Goal: Information Seeking & Learning: Learn about a topic

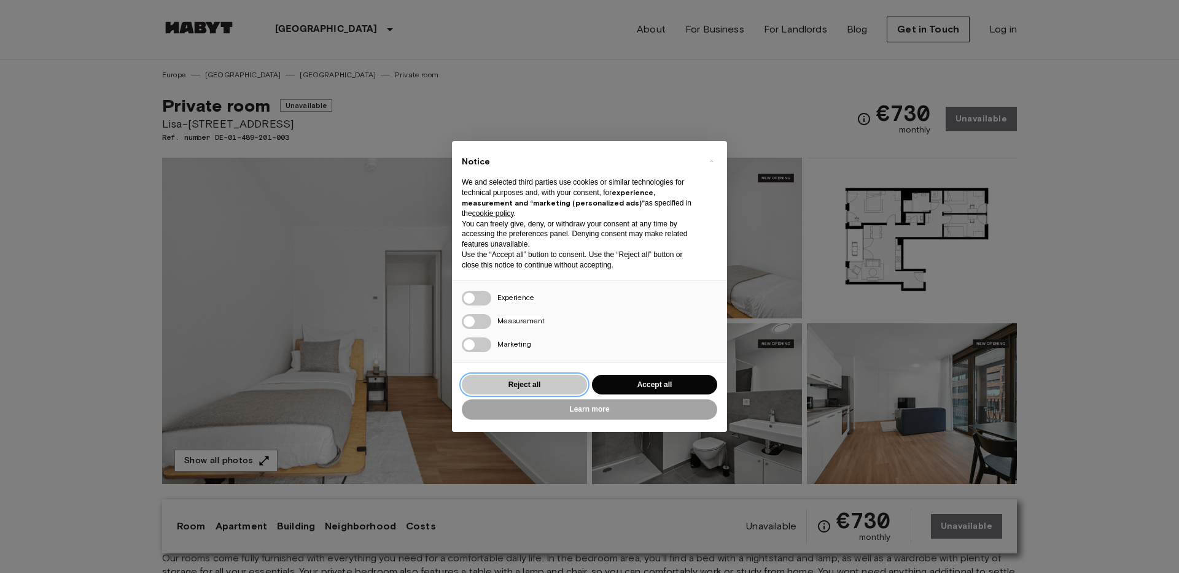
click at [549, 380] on button "Reject all" at bounding box center [524, 385] width 125 height 20
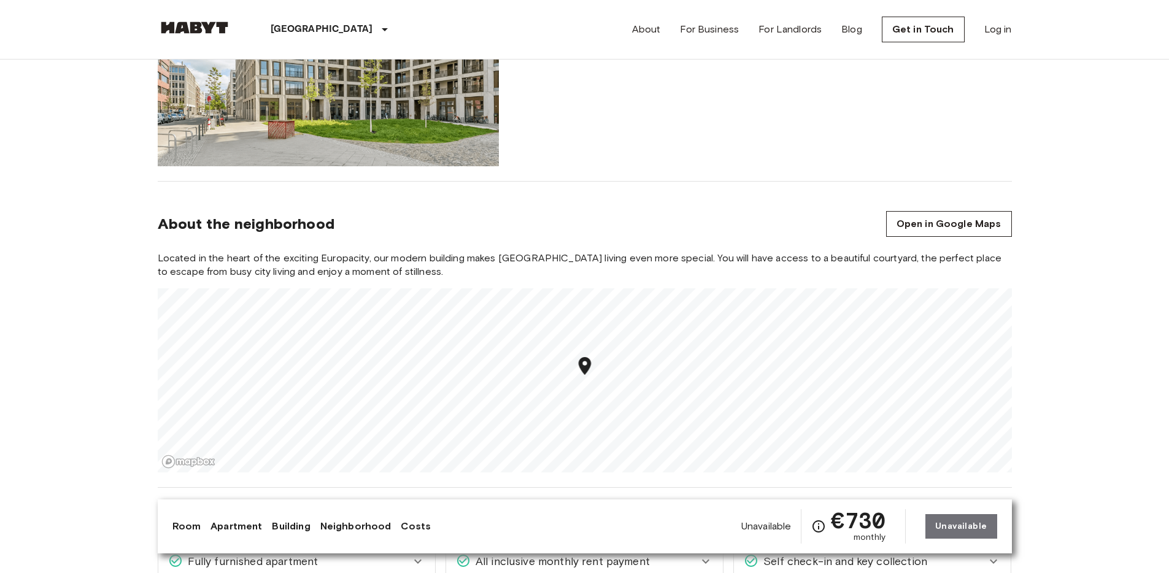
scroll to position [1175, 0]
click at [911, 216] on link "Open in Google Maps" at bounding box center [949, 223] width 126 height 26
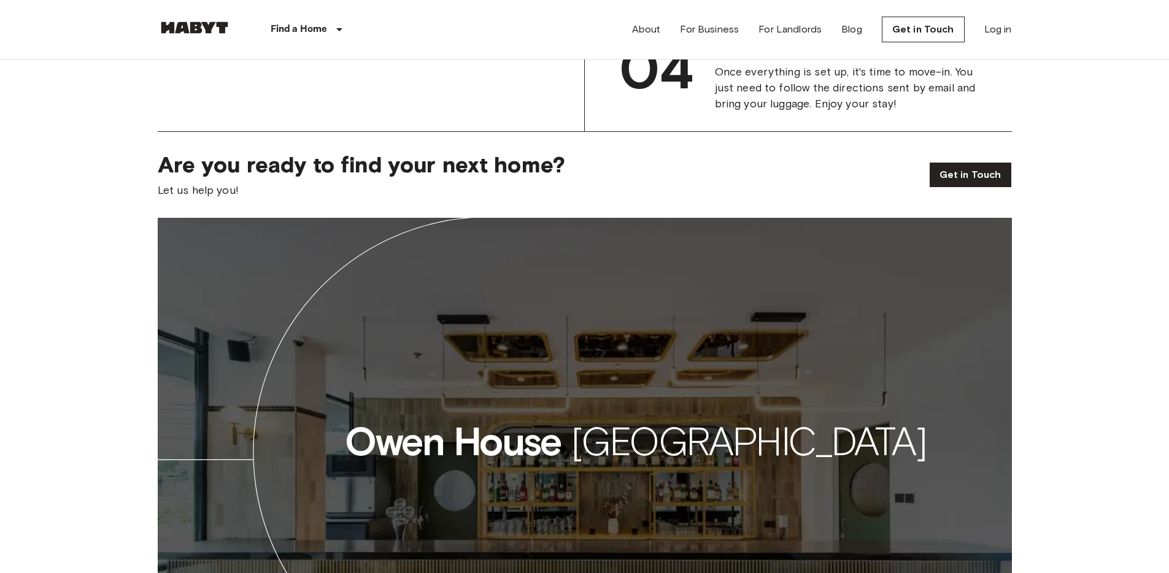
scroll to position [1770, 0]
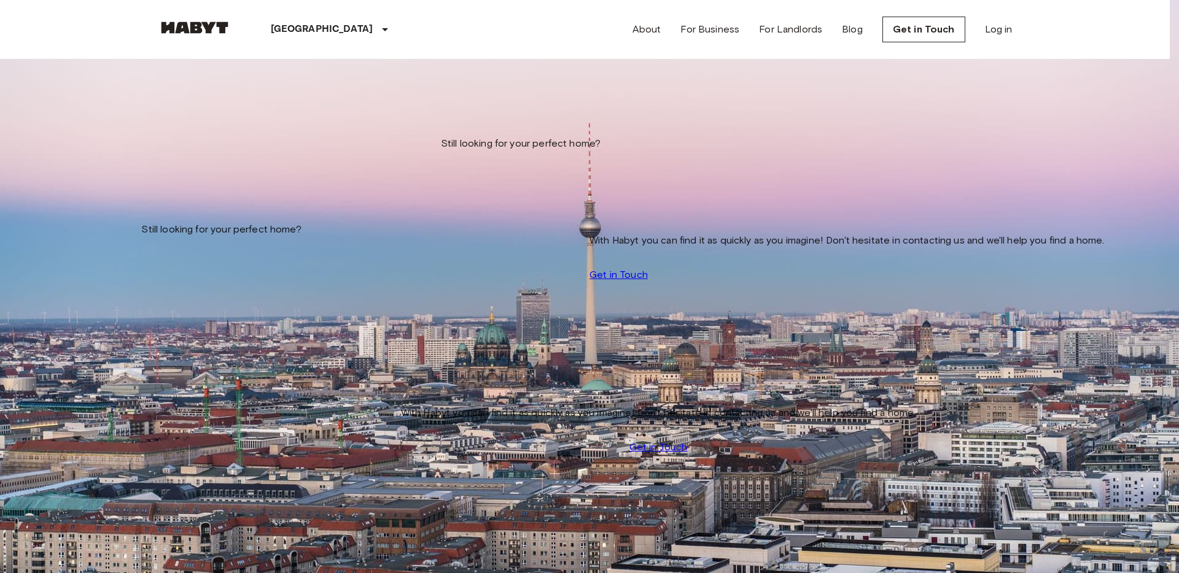
type input "**********"
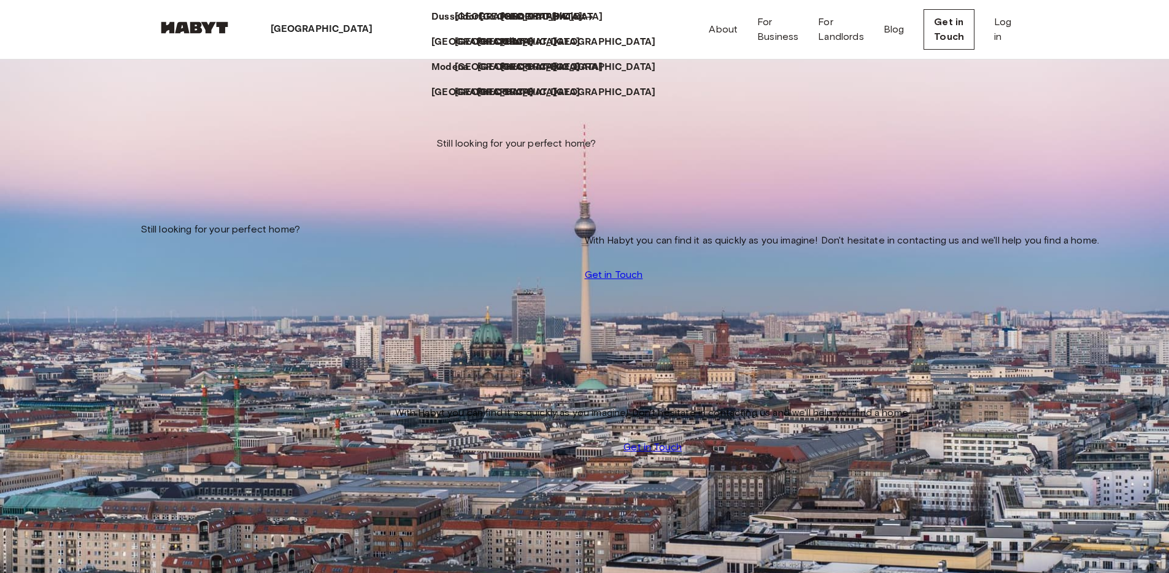
click at [480, 25] on p "[GEOGRAPHIC_DATA]" at bounding box center [531, 17] width 103 height 15
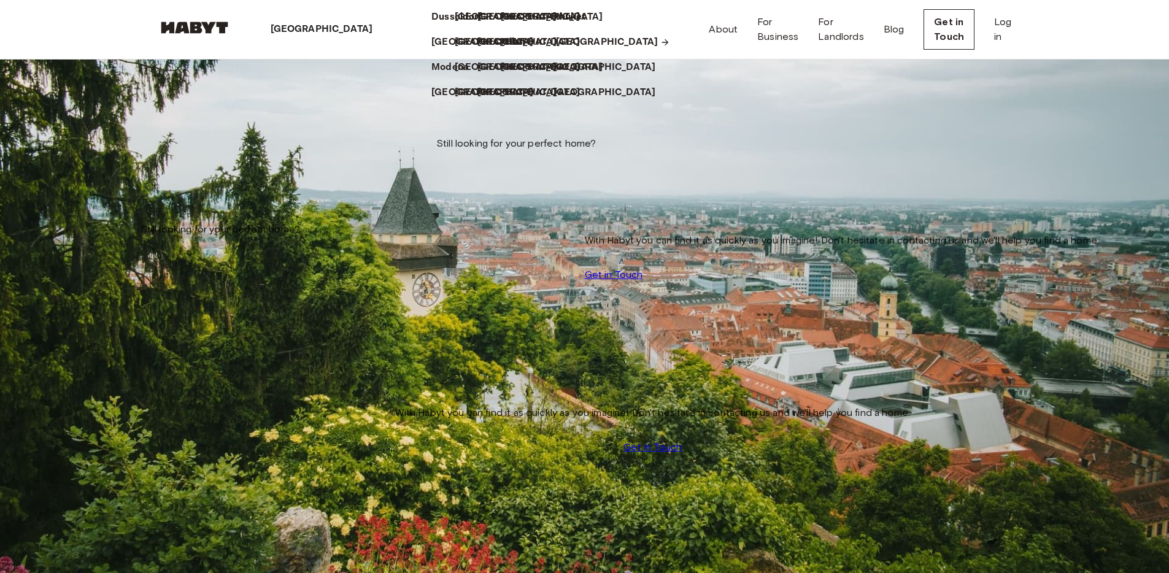
click at [556, 50] on p "[GEOGRAPHIC_DATA]" at bounding box center [607, 42] width 103 height 15
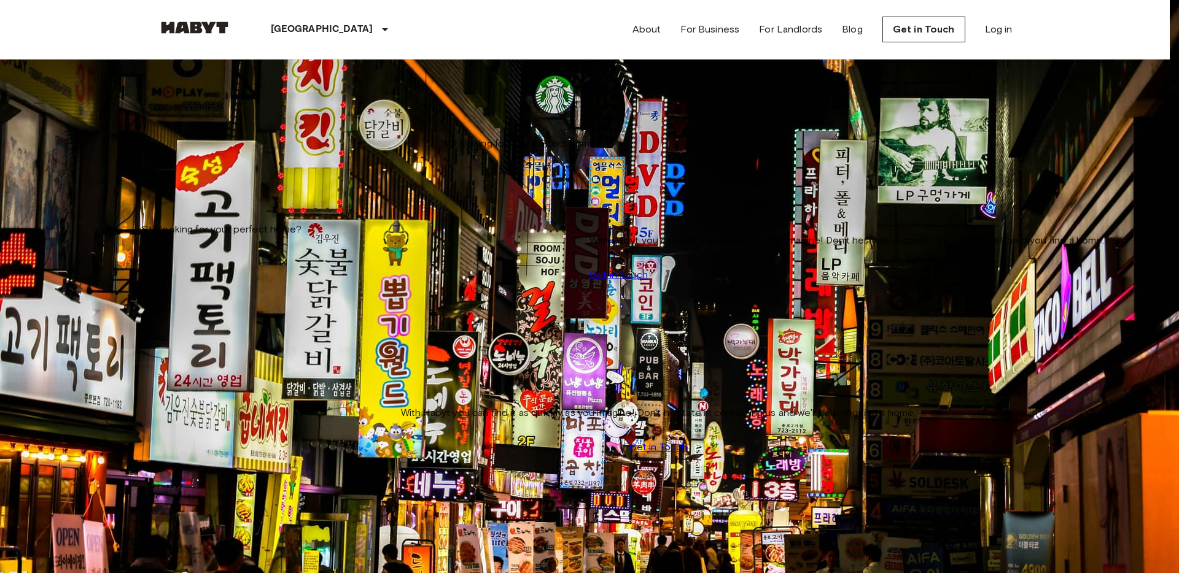
type input "******"
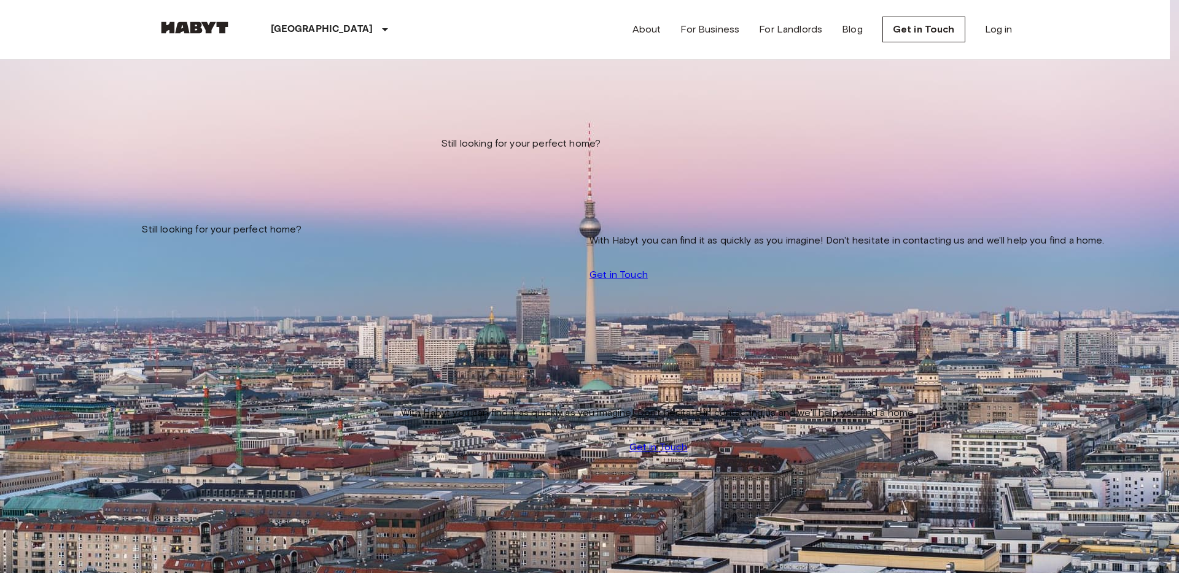
type input "******"
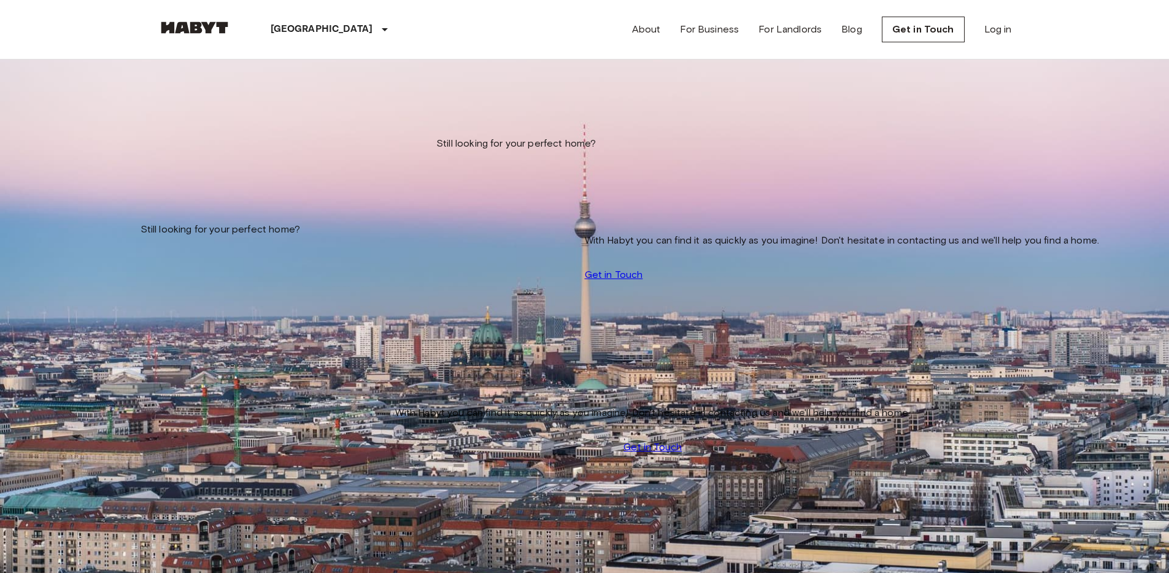
scroll to position [4, 0]
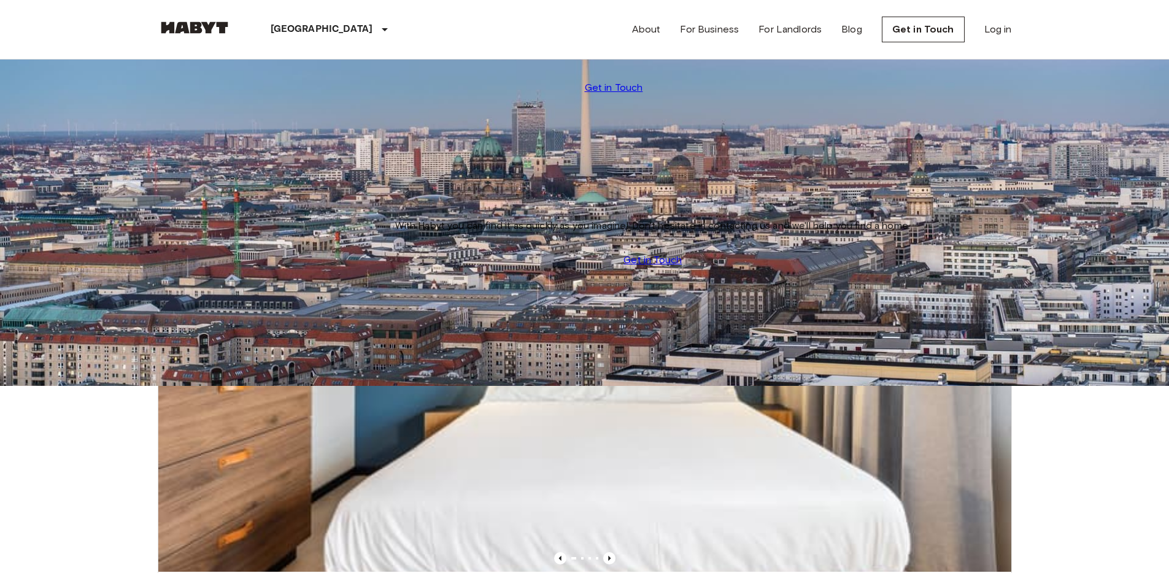
scroll to position [182, 0]
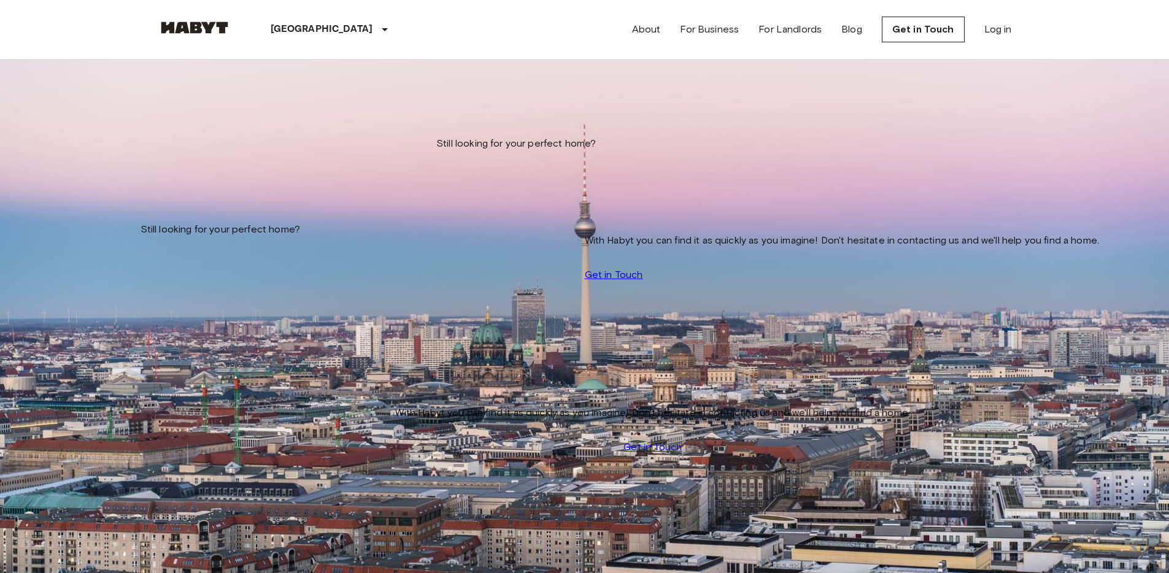
scroll to position [0, 0]
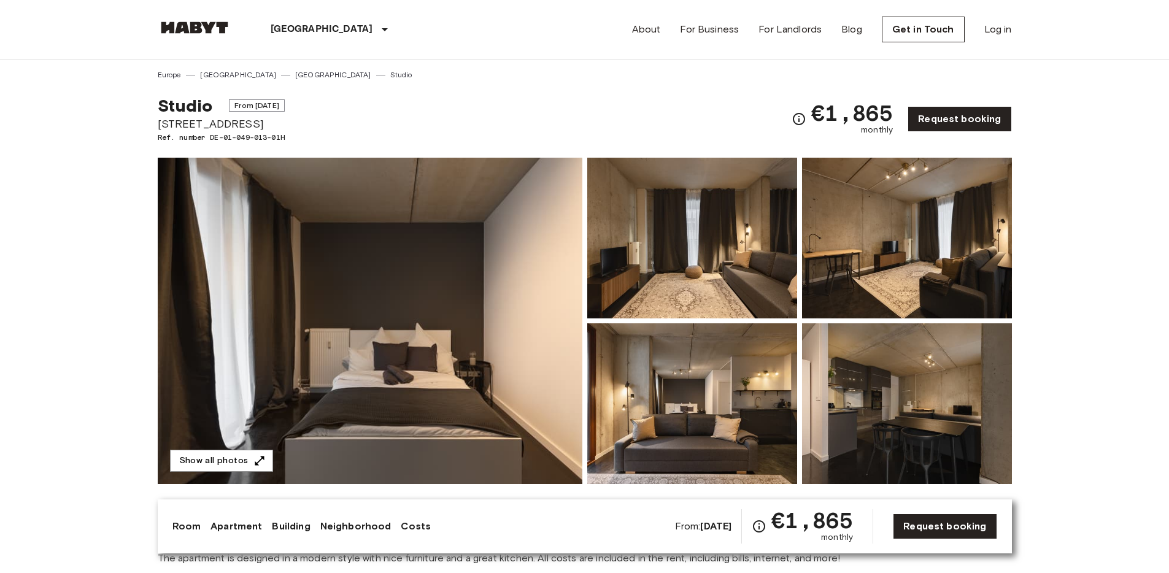
click at [331, 310] on img at bounding box center [370, 321] width 425 height 327
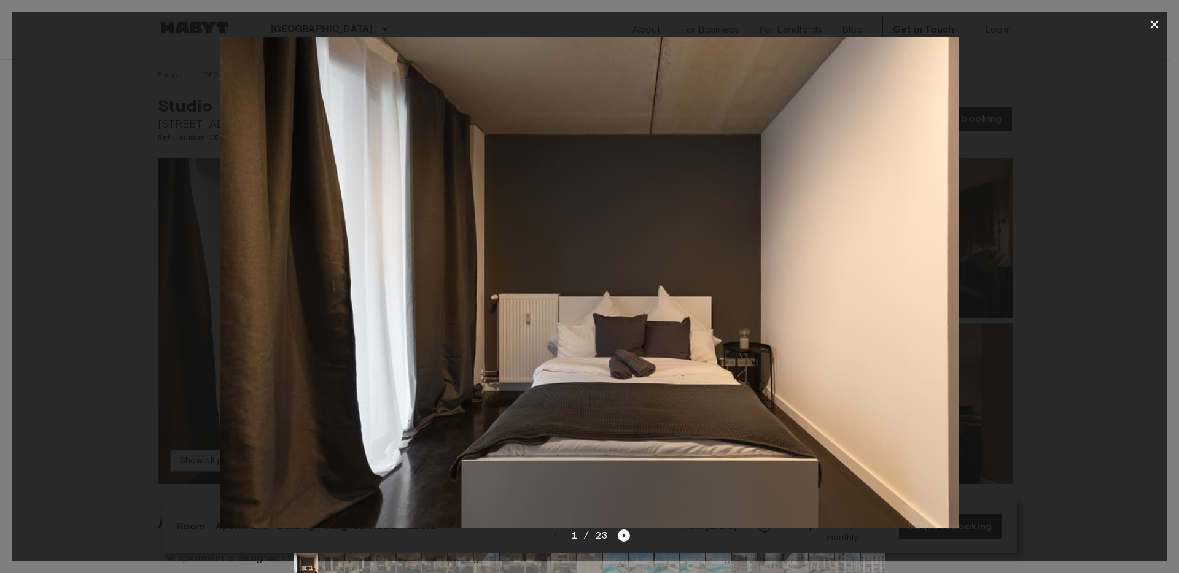
click at [620, 529] on div "1 / 23" at bounding box center [590, 536] width 82 height 15
click at [620, 533] on icon "Next image" at bounding box center [624, 536] width 12 height 12
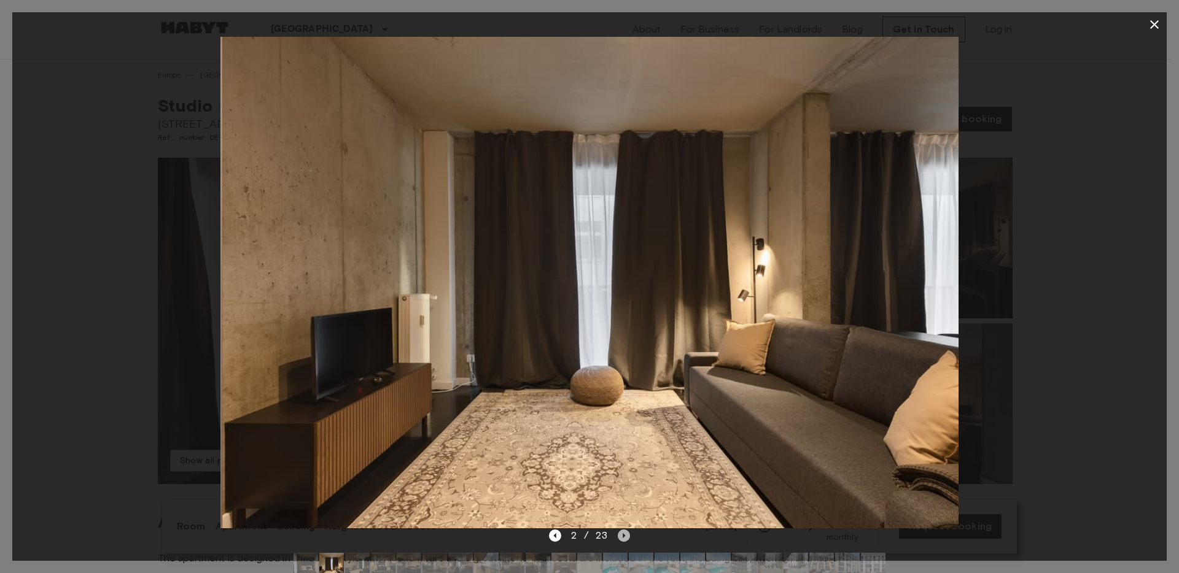
click at [620, 533] on icon "Next image" at bounding box center [624, 536] width 12 height 12
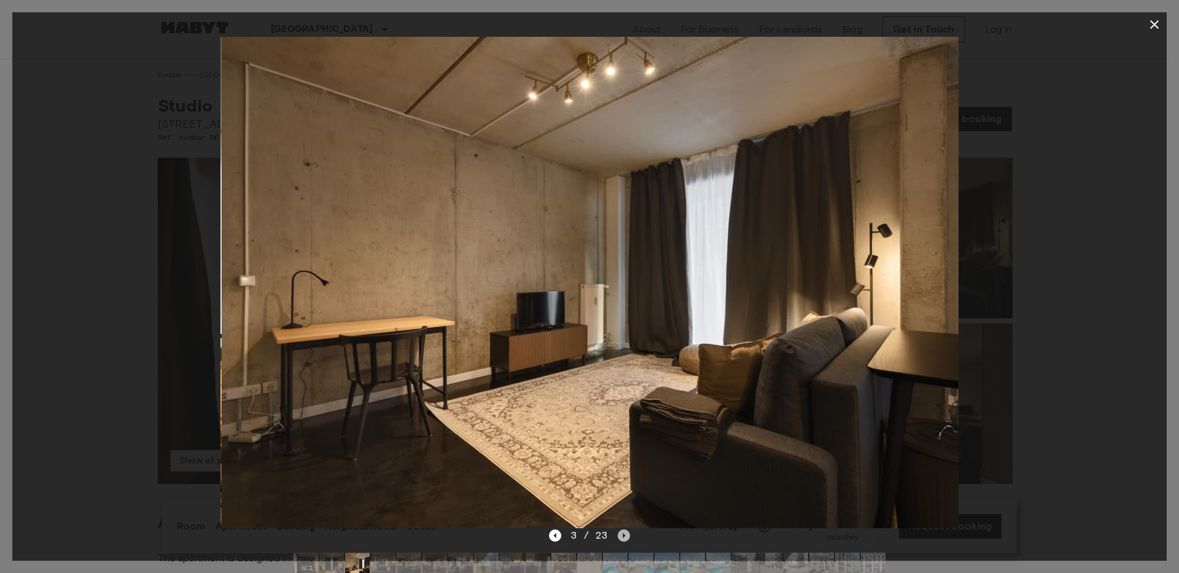
click at [620, 533] on icon "Next image" at bounding box center [624, 536] width 12 height 12
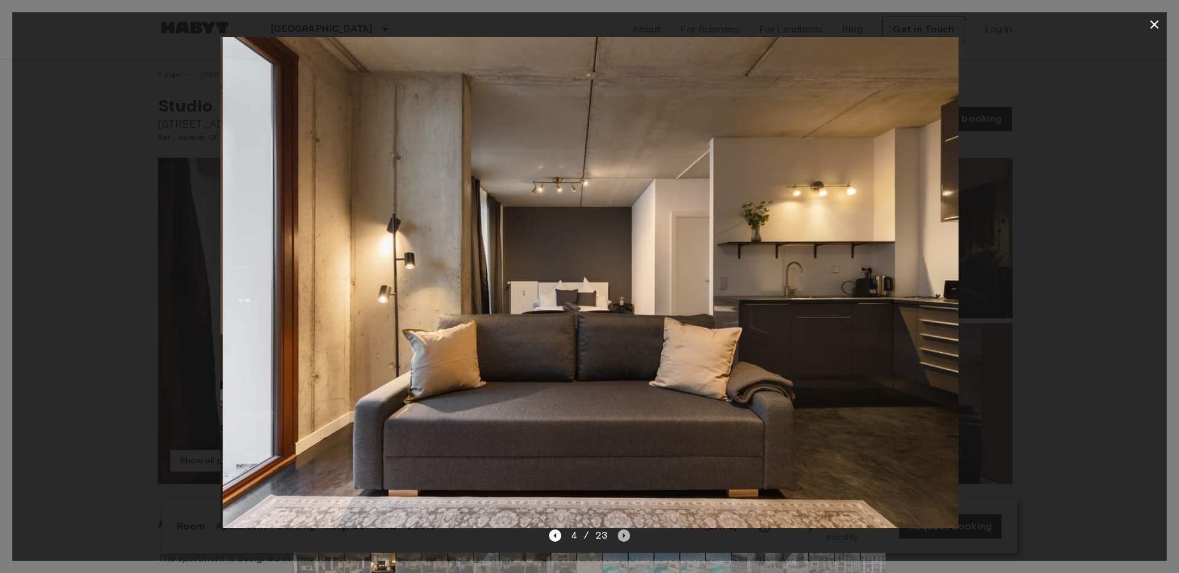
click at [620, 533] on icon "Next image" at bounding box center [624, 536] width 12 height 12
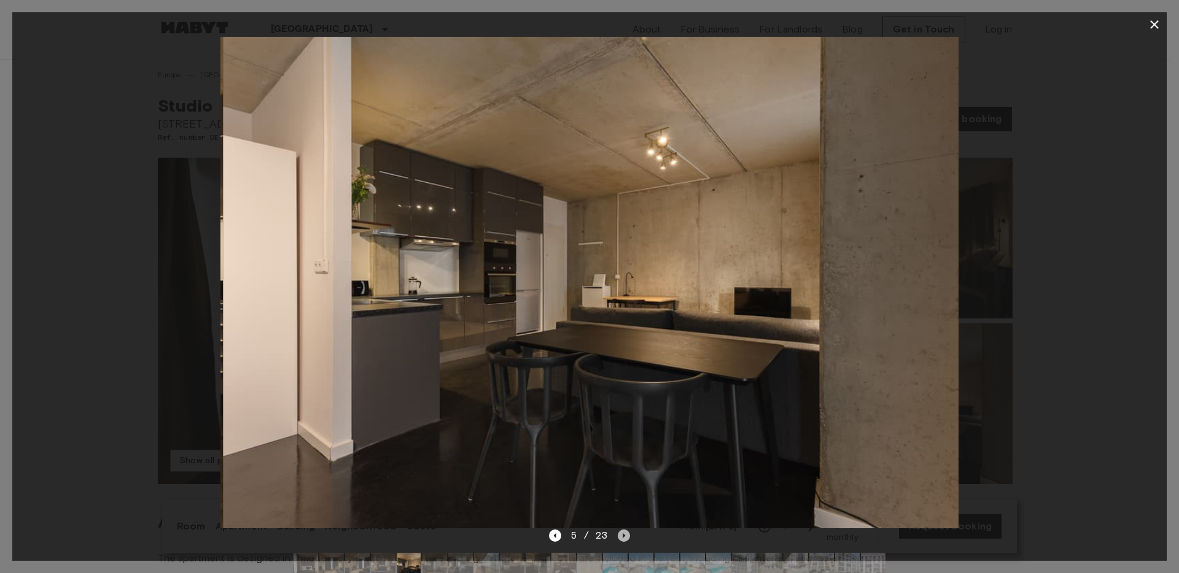
click at [620, 533] on icon "Next image" at bounding box center [624, 536] width 12 height 12
